Goal: Task Accomplishment & Management: Use online tool/utility

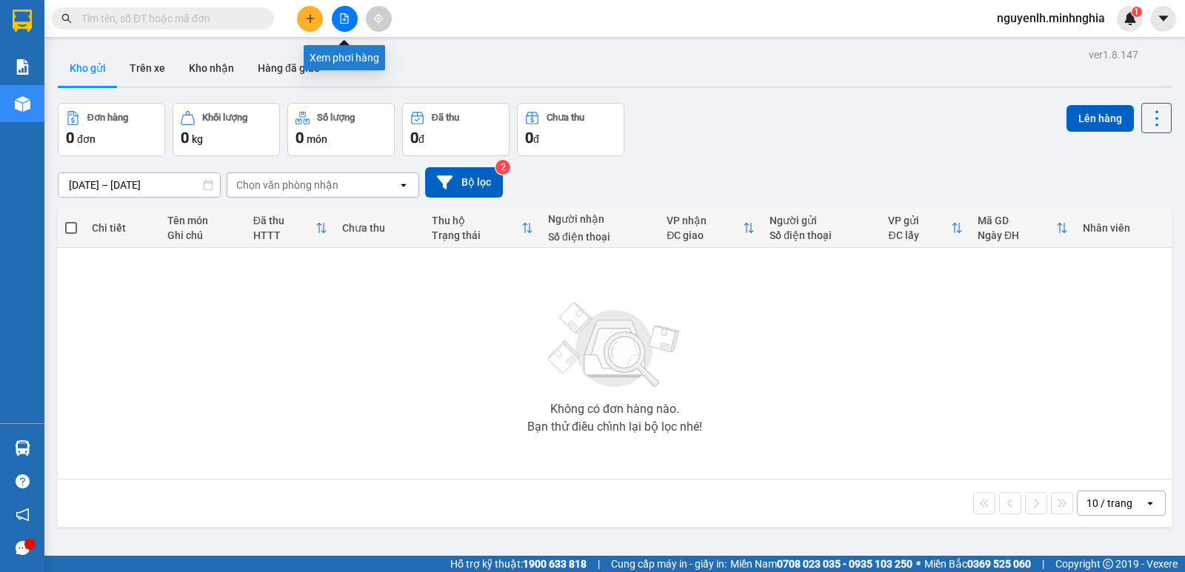
click at [345, 24] on button at bounding box center [345, 19] width 26 height 26
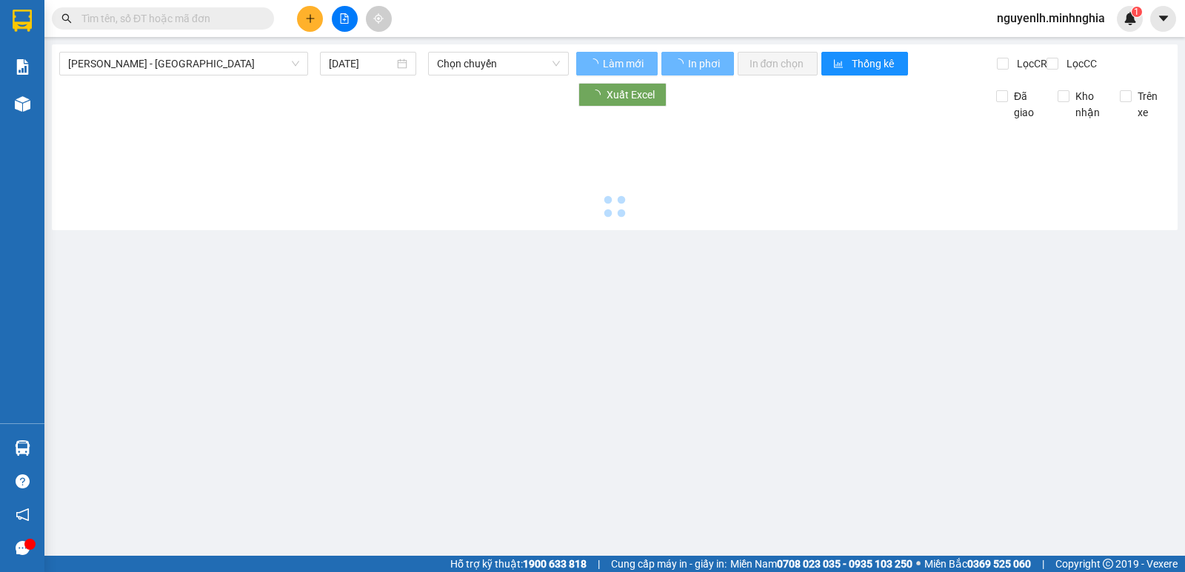
type input "[DATE]"
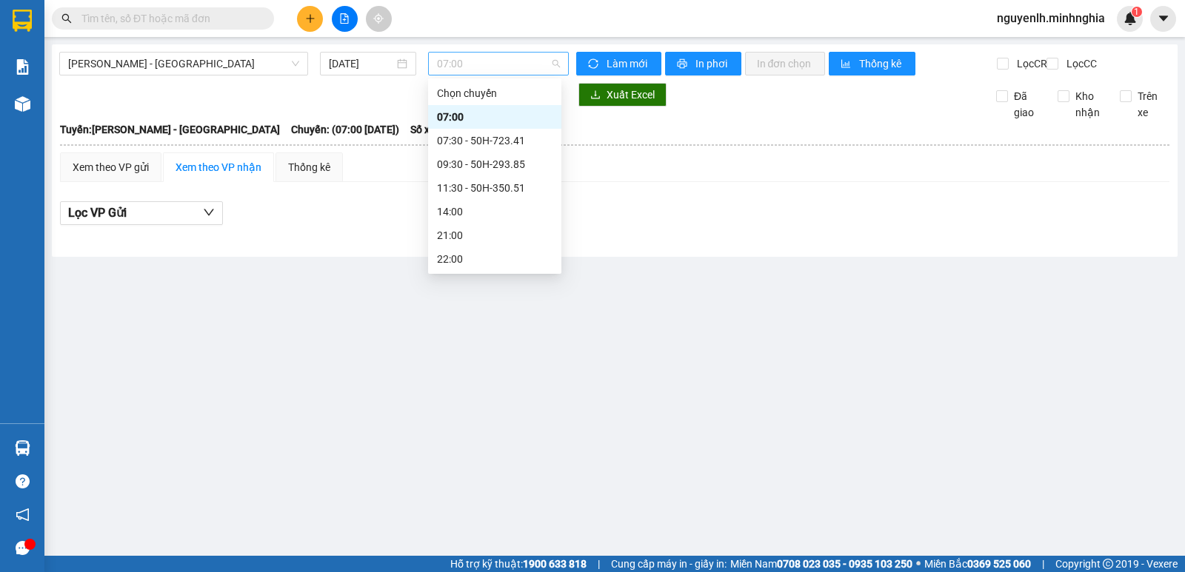
click at [481, 70] on span "07:00" at bounding box center [498, 64] width 122 height 22
click at [473, 141] on div "07:30 - 50H-723.41" at bounding box center [495, 141] width 116 height 16
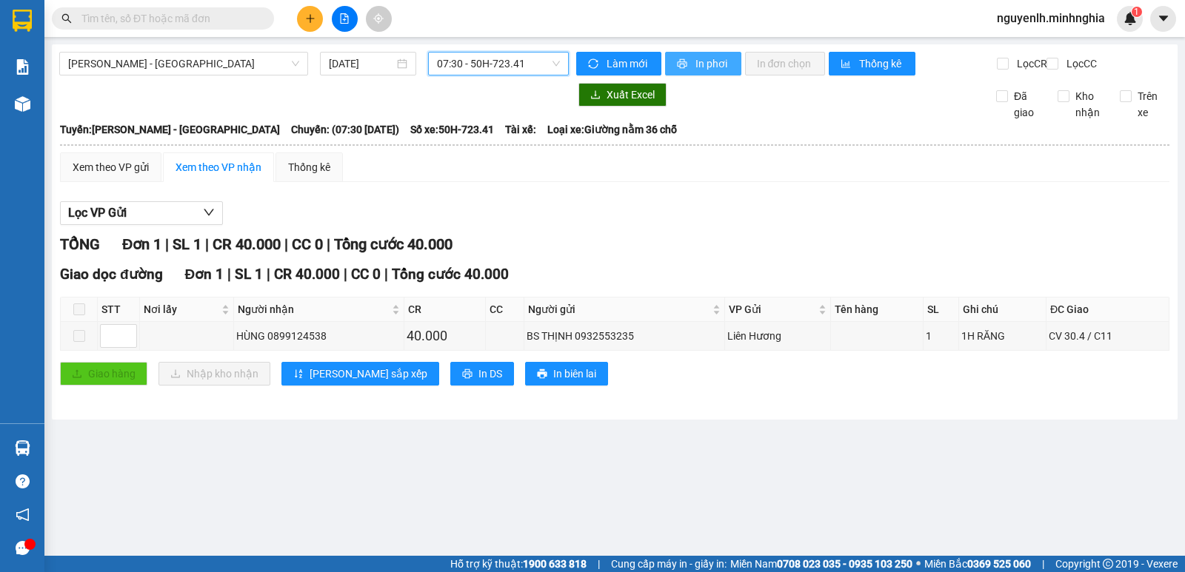
click at [691, 64] on button "In phơi" at bounding box center [703, 64] width 76 height 24
click at [883, 493] on main "[PERSON_NAME] Rí - [GEOGRAPHIC_DATA] [DATE] 07:30 - 50H-723.41 [PERSON_NAME] mớ…" at bounding box center [592, 278] width 1185 height 556
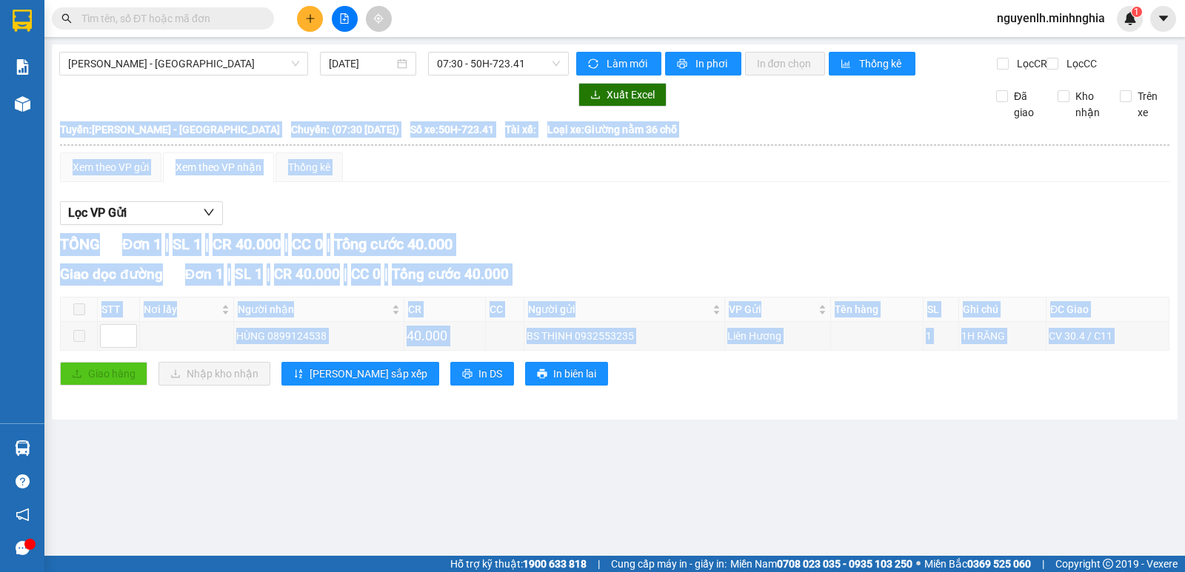
click at [883, 493] on main "[PERSON_NAME] Rí - [GEOGRAPHIC_DATA] [DATE] 07:30 - 50H-723.41 [PERSON_NAME] mớ…" at bounding box center [592, 278] width 1185 height 556
